Goal: Find specific page/section: Find specific page/section

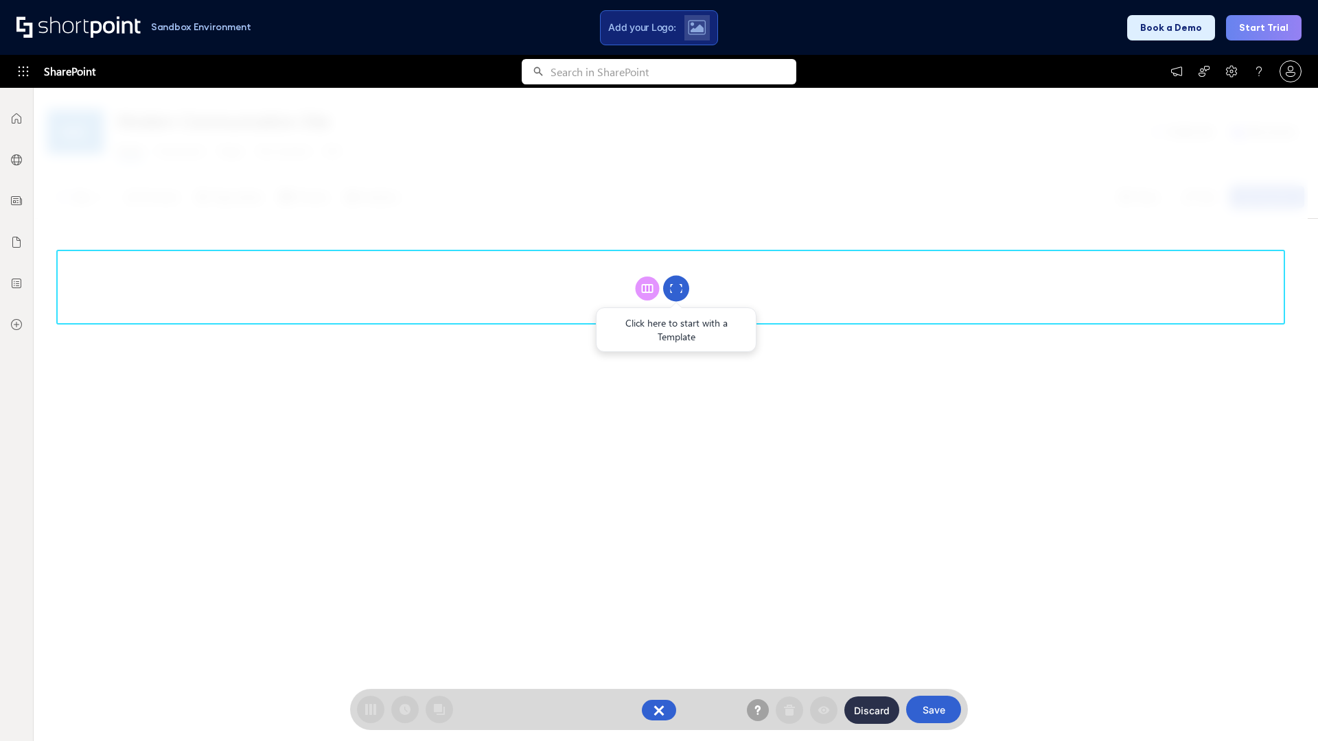
click at [676, 288] on circle at bounding box center [676, 289] width 26 height 26
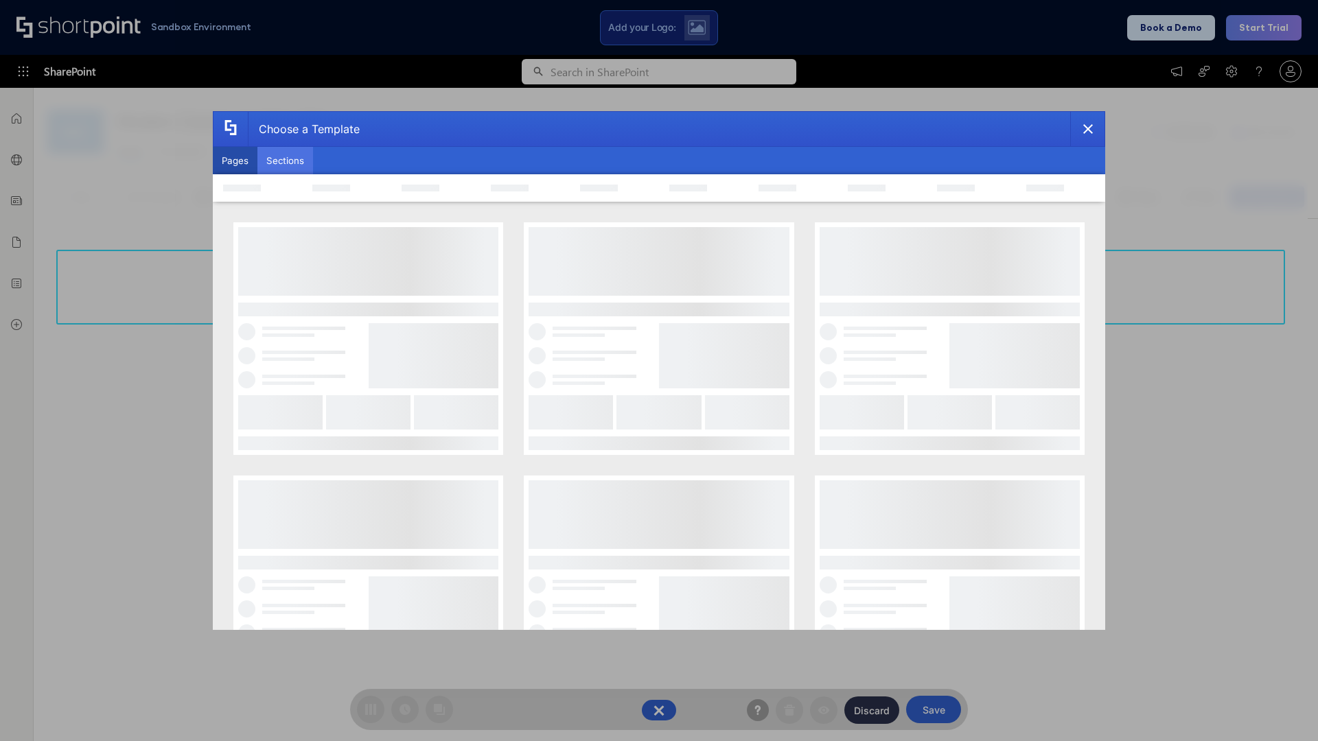
click at [285, 161] on button "Sections" at bounding box center [285, 160] width 56 height 27
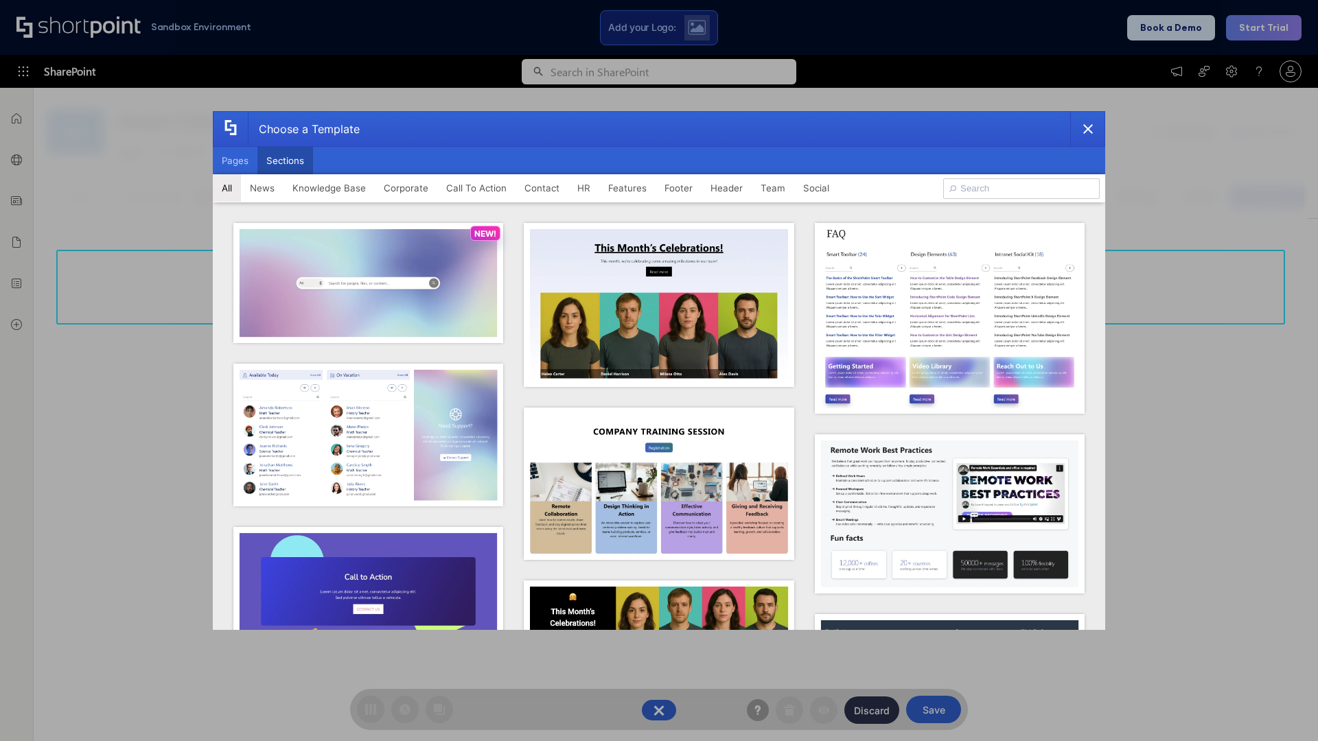
type input "Knowledge Base 3"
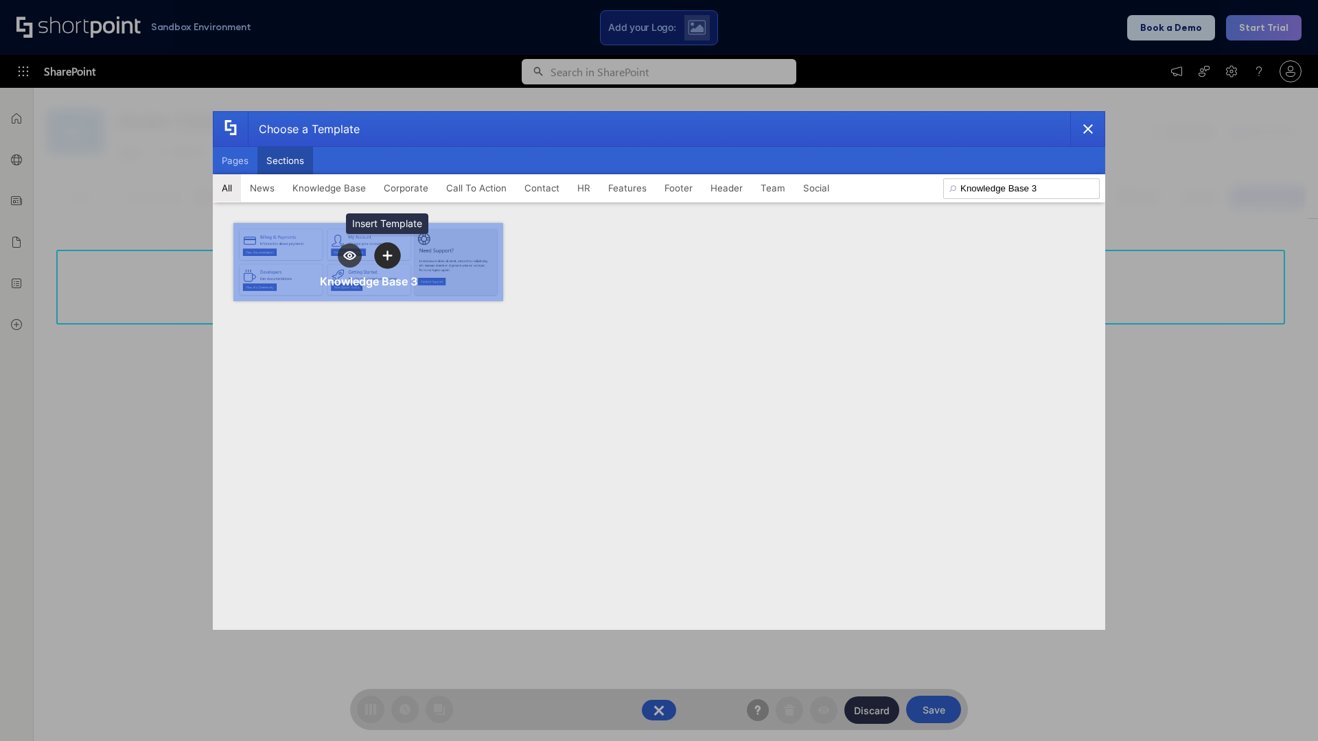
click at [387, 255] on icon "template selector" at bounding box center [387, 256] width 10 height 10
